Goal: Information Seeking & Learning: Find specific fact

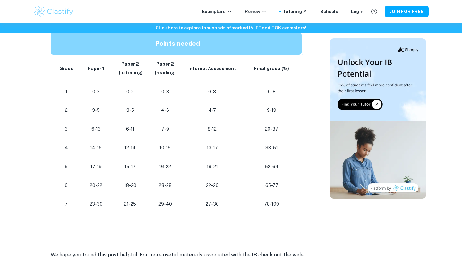
scroll to position [334, 0]
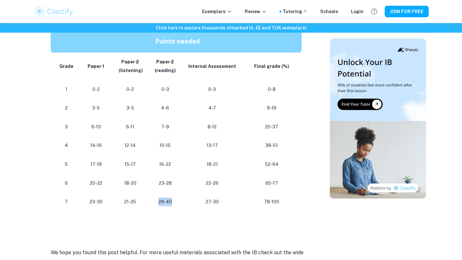
drag, startPoint x: 151, startPoint y: 200, endPoint x: 177, endPoint y: 202, distance: 25.7
click at [178, 202] on td "29-40" at bounding box center [165, 202] width 35 height 19
click at [178, 199] on td "29-40" at bounding box center [165, 202] width 35 height 19
drag, startPoint x: 177, startPoint y: 209, endPoint x: 117, endPoint y: 203, distance: 60.2
click at [117, 203] on tr "[PHONE_NUMBER] [PHONE_NUMBER] 78-100" at bounding box center [177, 202] width 253 height 19
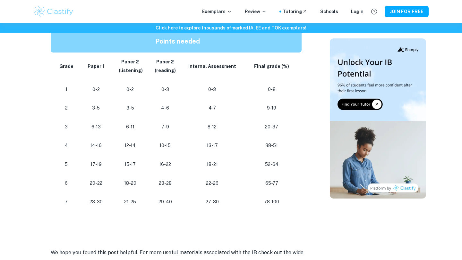
click at [168, 202] on p "29-40" at bounding box center [165, 202] width 24 height 9
drag, startPoint x: 174, startPoint y: 202, endPoint x: 119, endPoint y: 182, distance: 58.2
click at [119, 182] on tbody "Grade Paper 1 Paper 2 (listening) Paper 2 (reading) Internal Assessment Final g…" at bounding box center [177, 132] width 253 height 159
click at [120, 182] on p "18-20" at bounding box center [130, 183] width 25 height 9
click at [130, 182] on p "18-20" at bounding box center [130, 183] width 25 height 9
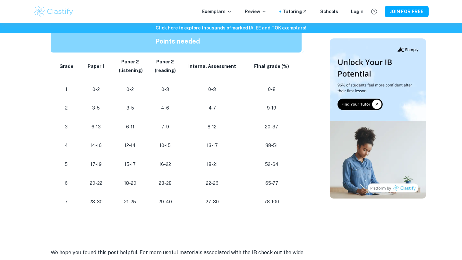
click at [164, 200] on p "29-40" at bounding box center [165, 202] width 24 height 9
click at [164, 201] on p "29-40" at bounding box center [165, 202] width 24 height 9
click at [120, 182] on p "18-20" at bounding box center [130, 183] width 25 height 9
click at [93, 175] on td "20-22" at bounding box center [95, 183] width 33 height 19
click at [93, 176] on td "20-22" at bounding box center [95, 183] width 33 height 19
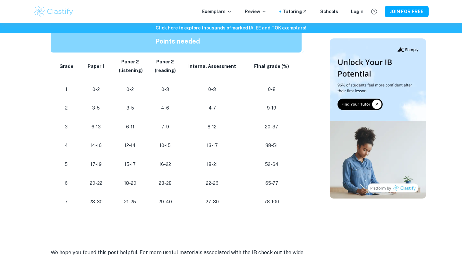
click at [98, 186] on p "20-22" at bounding box center [95, 183] width 23 height 9
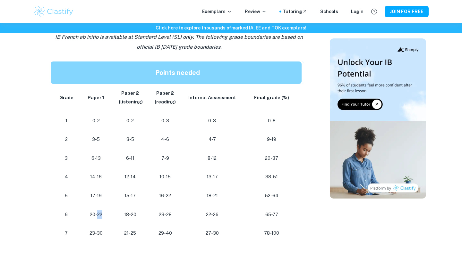
scroll to position [304, 0]
